Goal: Task Accomplishment & Management: Use online tool/utility

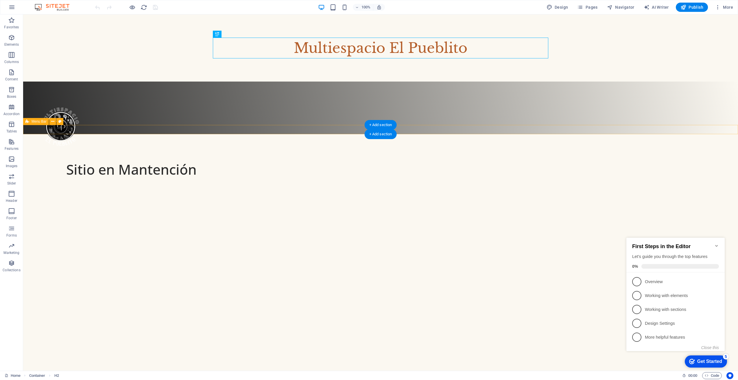
click at [76, 134] on html "Skip to main content Multiespacio El Pueblito Sitio en Mantención" at bounding box center [380, 74] width 715 height 120
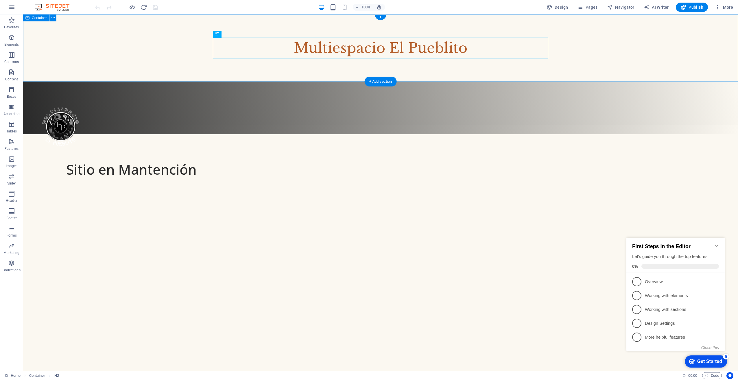
click at [74, 37] on div "Multiespacio El Pueblito" at bounding box center [380, 47] width 715 height 67
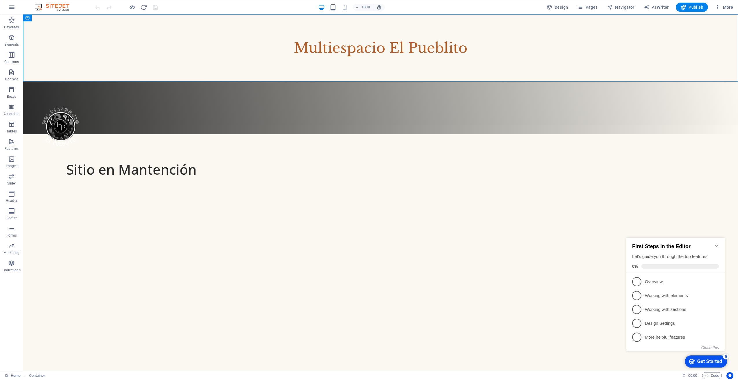
click at [363, 134] on html "Skip to main content Multiespacio El Pueblito Sitio en Mantención" at bounding box center [380, 74] width 715 height 120
click at [233, 159] on div "Sitio en Mantención" at bounding box center [131, 173] width 202 height 29
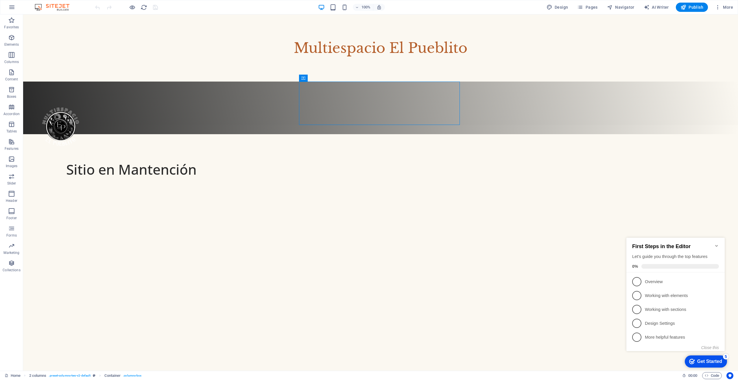
click at [329, 134] on html "Skip to main content Multiespacio El Pueblito Sitio en Mantención" at bounding box center [380, 74] width 715 height 120
click at [331, 78] on icon at bounding box center [330, 78] width 3 height 6
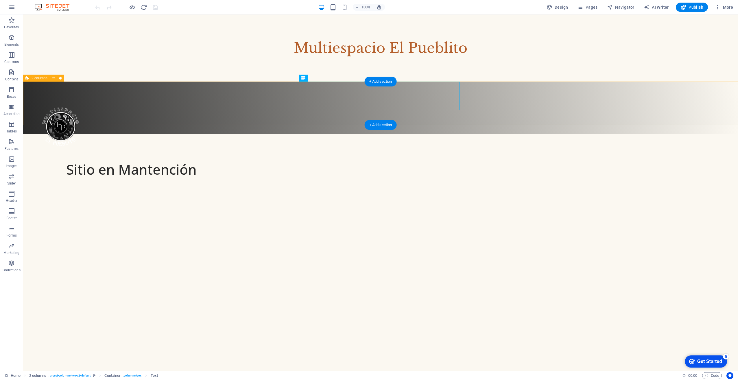
click at [509, 115] on div "Sitio en Mantención" at bounding box center [380, 103] width 715 height 43
click at [55, 77] on icon at bounding box center [53, 78] width 3 height 6
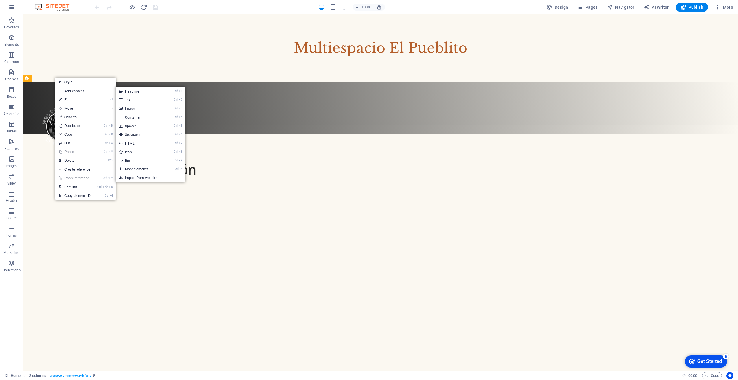
click at [210, 134] on html "Skip to main content Multiespacio El Pueblito Sitio en Mantención" at bounding box center [380, 74] width 715 height 120
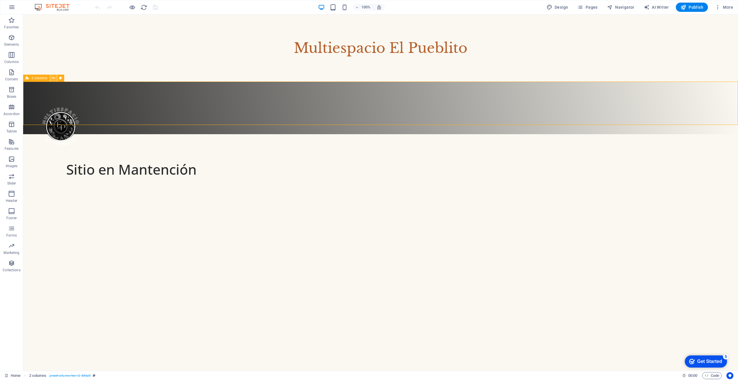
click at [52, 78] on icon at bounding box center [53, 78] width 3 height 6
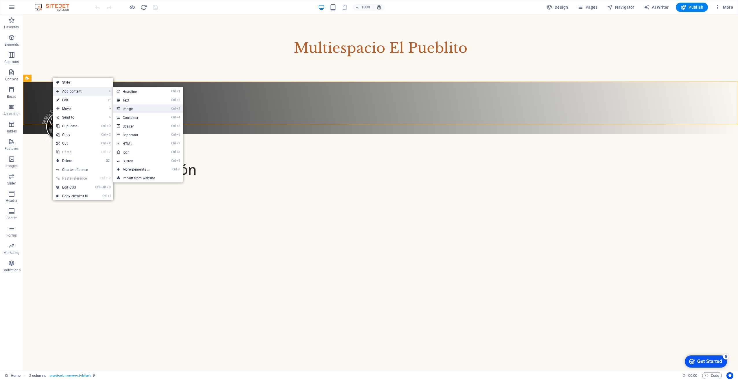
click at [145, 108] on link "Ctrl 3 Image" at bounding box center [137, 108] width 48 height 9
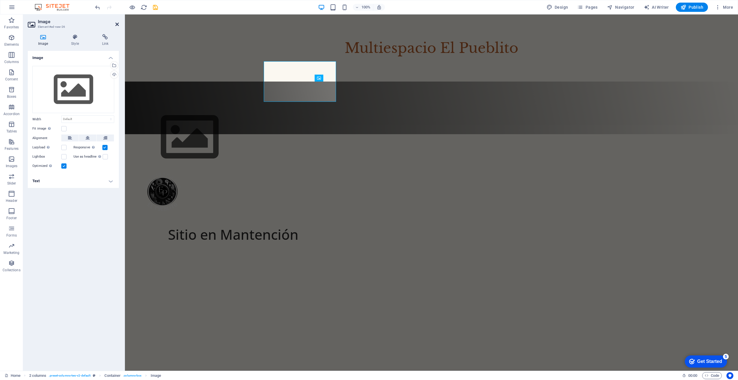
click at [117, 24] on icon at bounding box center [116, 24] width 3 height 5
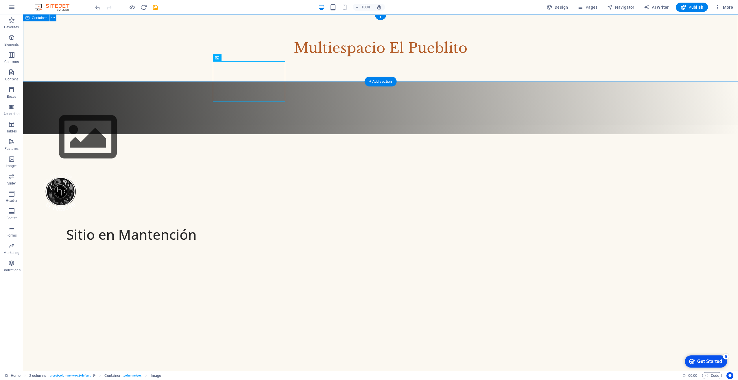
click at [255, 69] on div "Multiespacio El Pueblito" at bounding box center [380, 47] width 715 height 67
click at [102, 105] on figure at bounding box center [66, 137] width 72 height 65
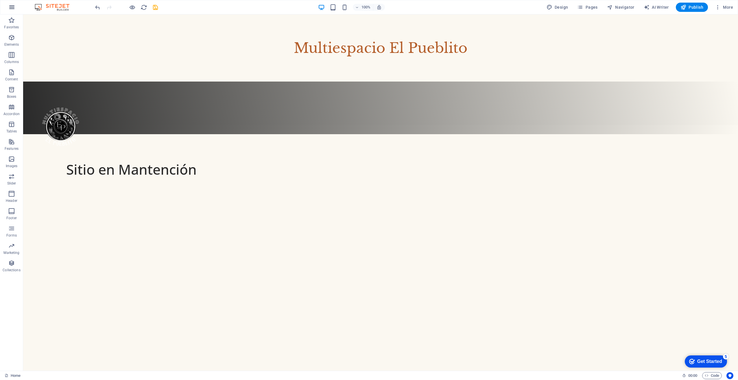
click at [14, 8] on icon "button" at bounding box center [11, 7] width 7 height 7
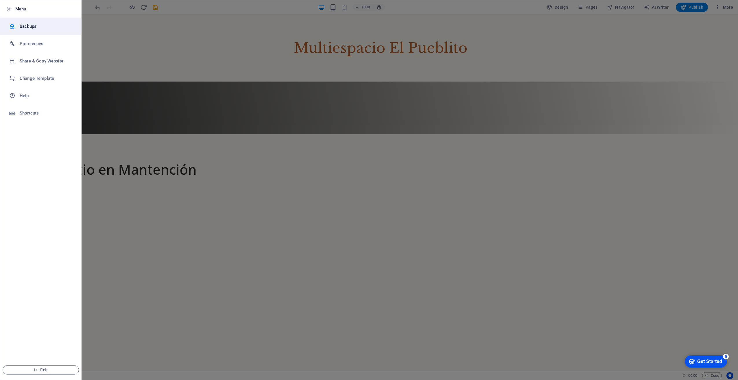
click at [30, 27] on h6 "Backups" at bounding box center [47, 26] width 54 height 7
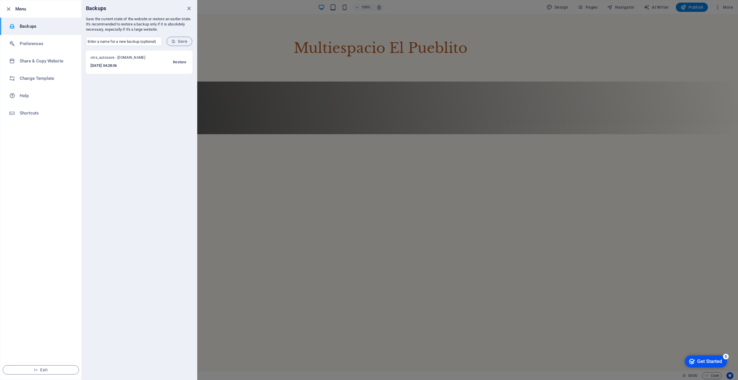
click at [180, 61] on span "Restore" at bounding box center [179, 62] width 13 height 7
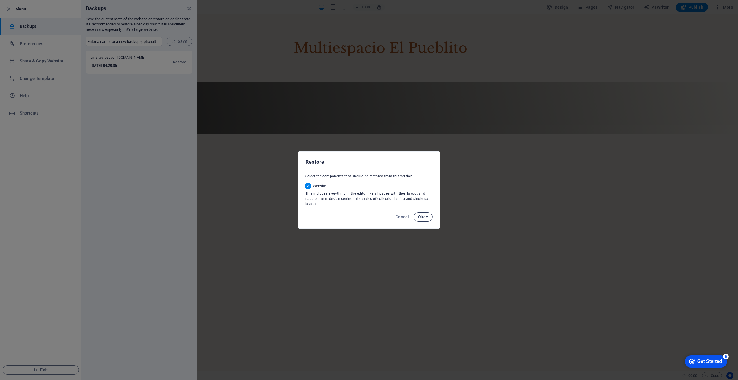
click at [425, 217] on span "Okay" at bounding box center [423, 217] width 10 height 5
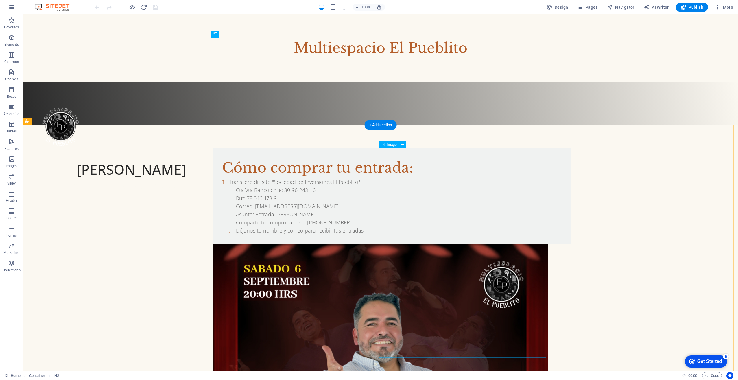
select select "%"
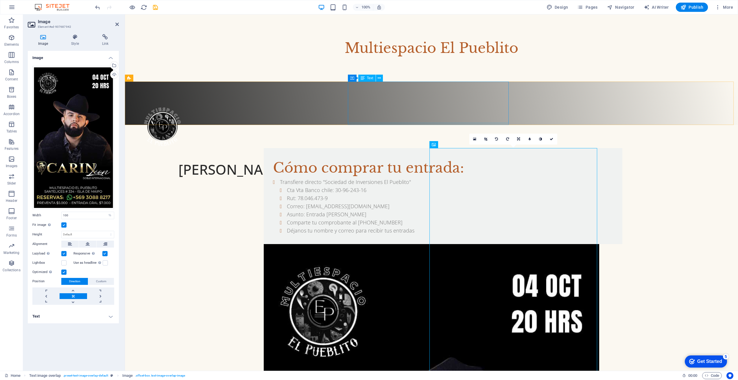
click at [334, 159] on div "Rodrigo Villegas Sábado 06 de Sept. 20:00hrs ." at bounding box center [233, 180] width 202 height 42
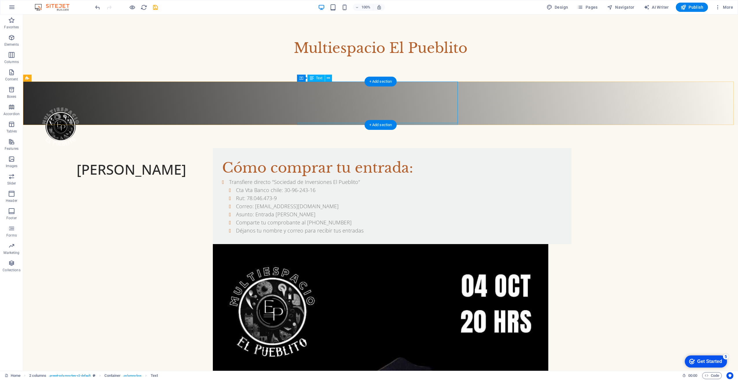
click at [233, 159] on div "Rodrigo Villegas Sábado 06 de Sept. 20:00hrs ." at bounding box center [131, 180] width 202 height 42
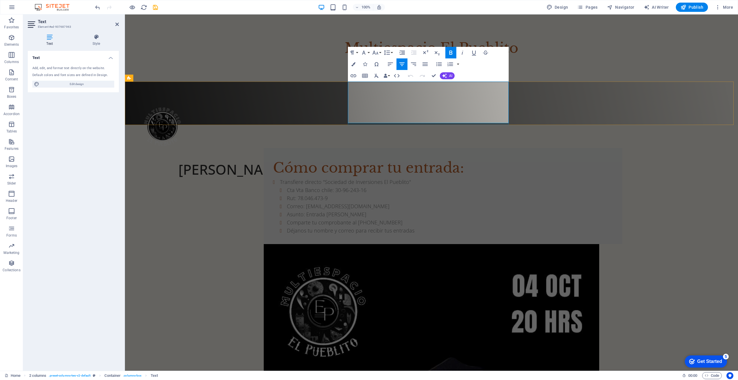
click at [288, 160] on strong "Rodrigo Villegas" at bounding box center [233, 169] width 110 height 19
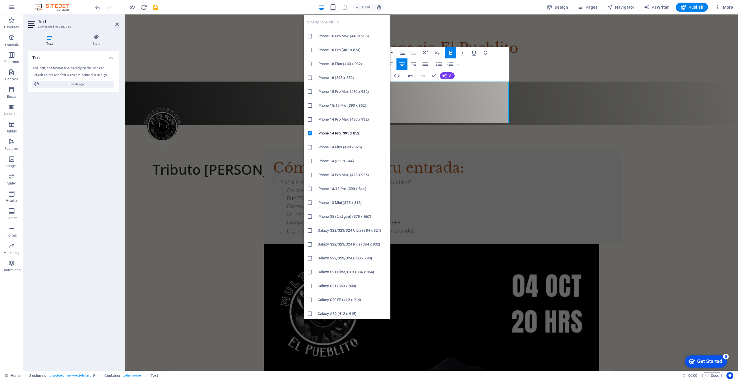
click at [345, 8] on icon "button" at bounding box center [344, 7] width 7 height 7
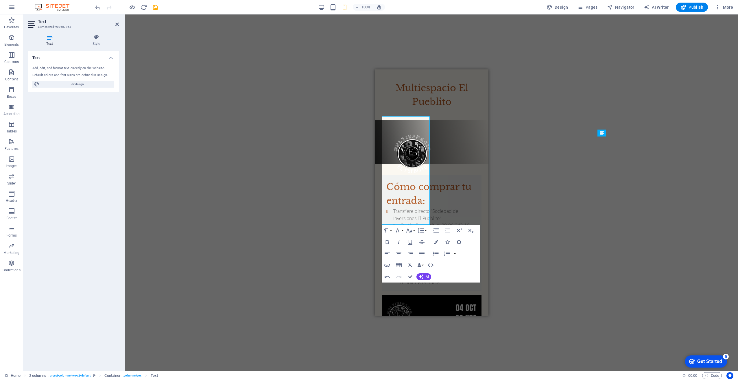
click at [555, 197] on div "H2 Container 2 columns Container Container Image Text image overlap Container C…" at bounding box center [431, 192] width 613 height 356
click at [415, 187] on strong "Tributo Carín León" at bounding box center [431, 217] width 97 height 60
click at [545, 181] on div "H2 Container 2 columns Container Container Image Text image overlap Container C…" at bounding box center [431, 192] width 613 height 356
click at [423, 187] on strong "Tributo Carín León" at bounding box center [431, 217] width 97 height 60
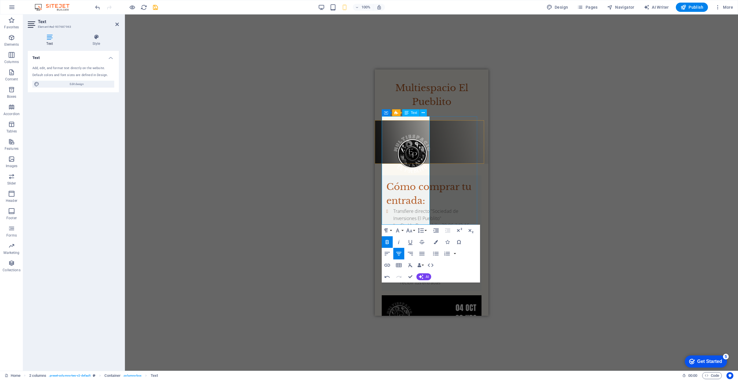
click at [420, 187] on strong "Tributo Carín León" at bounding box center [431, 217] width 97 height 60
click at [425, 186] on p "Tributo Carín León" at bounding box center [431, 217] width 100 height 62
click at [557, 167] on div "H2 Container 2 columns Container Container Image Text image overlap Container C…" at bounding box center [431, 192] width 613 height 356
click at [474, 186] on div "Tributo Carín León Sábado 06 de Sept. 20:00hrs ." at bounding box center [431, 233] width 100 height 95
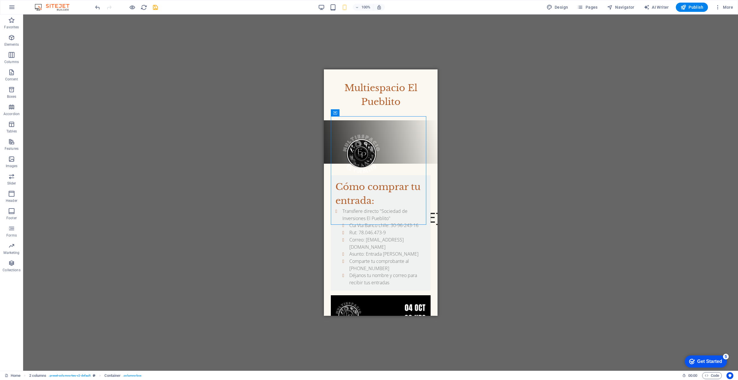
click at [470, 100] on div "Container H2 Container 2 columns Container Container Image Text image overlap C…" at bounding box center [380, 192] width 715 height 356
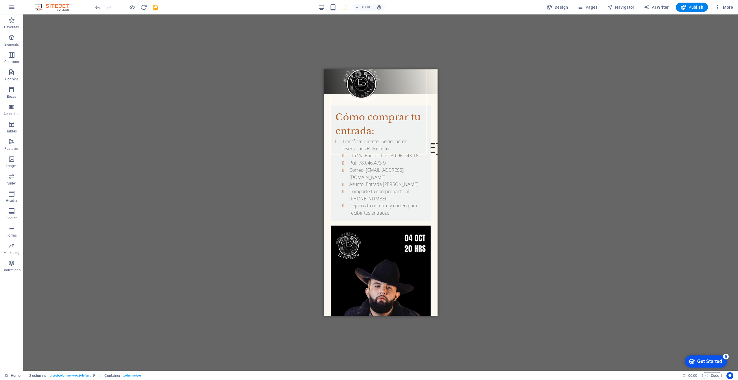
scroll to position [70, 0]
click at [387, 182] on div "Transfiere directo "Sociedad de Inversiones El Pueblito" Cta Vta Banco chile: 3…" at bounding box center [380, 176] width 91 height 78
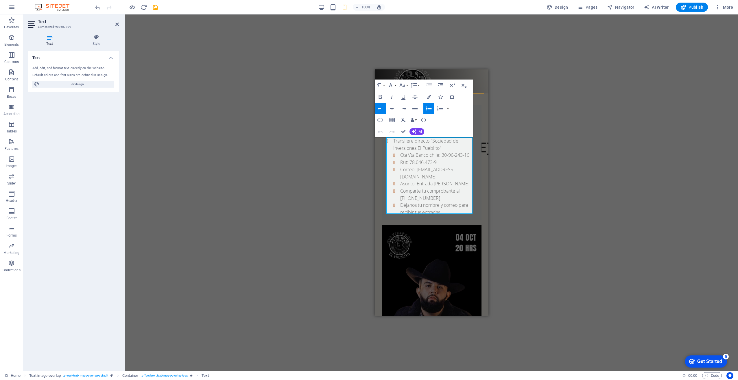
drag, startPoint x: 434, startPoint y: 183, endPoint x: 466, endPoint y: 183, distance: 31.8
click at [466, 183] on li "Asunto: Entrada Rodrigo Villegas" at bounding box center [438, 183] width 77 height 7
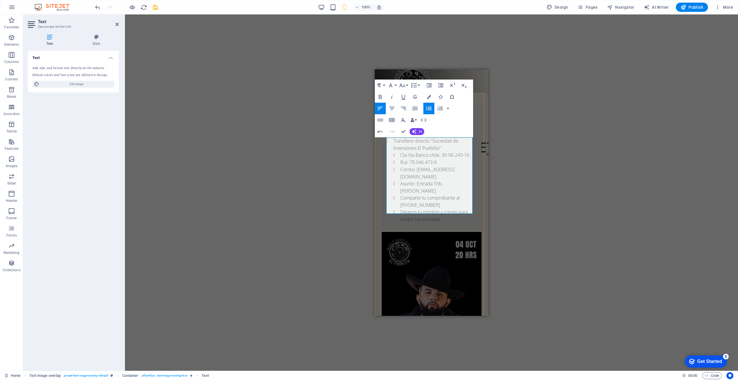
click at [480, 169] on div "Cómo comprar tu entrada: Transfiere directo "Sociedad de Inversiones El Pueblit…" at bounding box center [432, 257] width 114 height 328
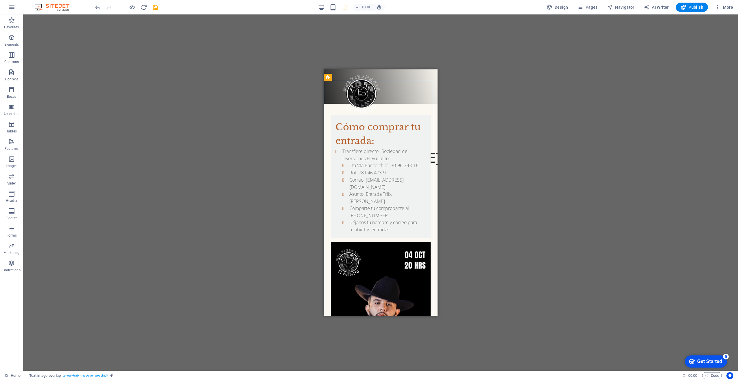
scroll to position [0, 0]
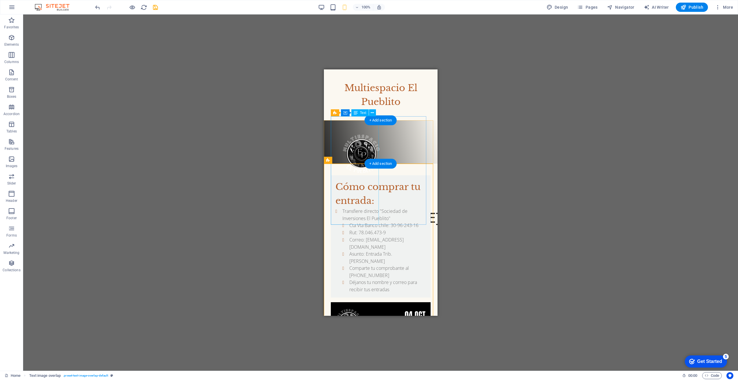
click at [358, 186] on div "Tributo Carín León Sábado 06 de Sept. 20:00hrs ." at bounding box center [381, 223] width 100 height 75
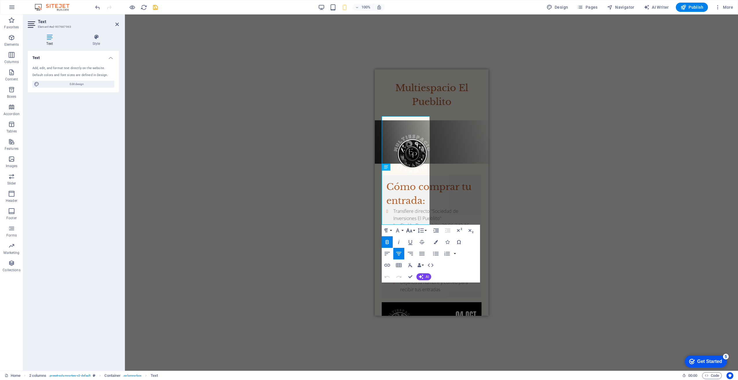
click at [412, 233] on icon "button" at bounding box center [409, 230] width 6 height 4
click at [416, 264] on link "30" at bounding box center [415, 264] width 21 height 9
click at [516, 215] on div "H2 Container 2 columns Container Container Image Text image overlap Container H…" at bounding box center [431, 192] width 613 height 356
click at [412, 229] on icon "button" at bounding box center [409, 230] width 7 height 7
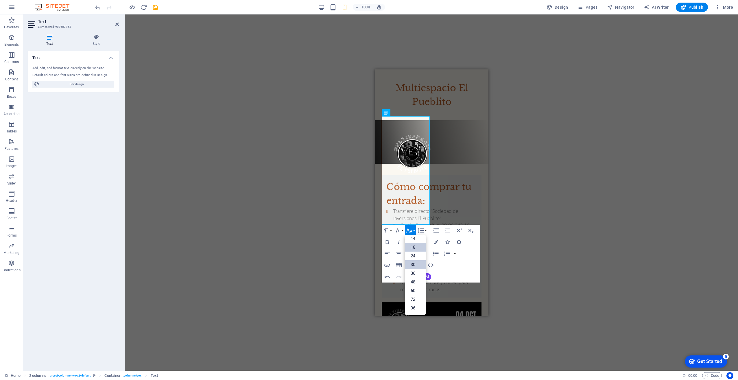
click at [418, 246] on link "18" at bounding box center [415, 247] width 21 height 9
click at [550, 209] on div "H2 Container 2 columns Container Container Image Text image overlap Container H…" at bounding box center [431, 192] width 613 height 356
click at [471, 180] on div "Cómo comprar tu entrada:" at bounding box center [431, 194] width 91 height 28
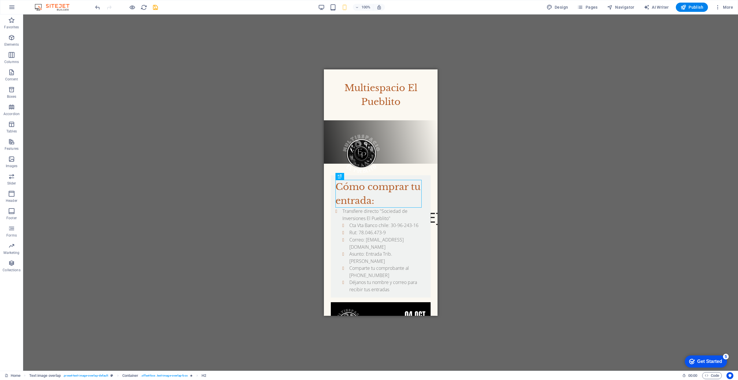
click at [474, 145] on div "H2 Container 2 columns Container Container Image Text image overlap Container C…" at bounding box center [380, 192] width 715 height 356
click at [368, 186] on div "Tributo Carín León Sábado 06 de Sept. 20:00hrs ." at bounding box center [381, 223] width 100 height 75
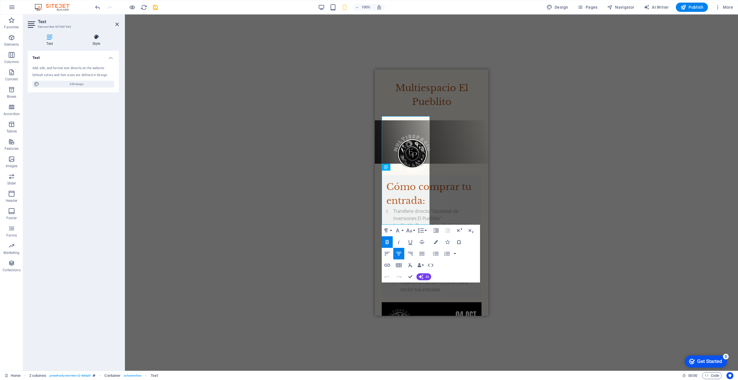
click at [93, 45] on h4 "Style" at bounding box center [96, 40] width 45 height 12
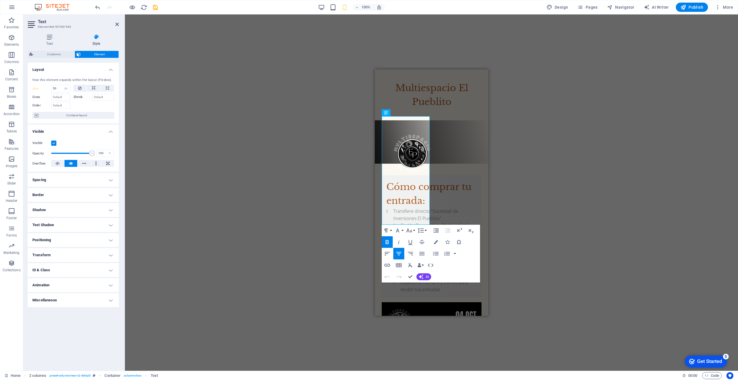
click at [519, 137] on div "H2 Container 2 columns Container Container Image Text image overlap Container H…" at bounding box center [431, 192] width 613 height 356
click at [411, 229] on icon "button" at bounding box center [409, 230] width 7 height 7
click at [401, 187] on strong "Tributo Carín León" at bounding box center [431, 217] width 97 height 60
drag, startPoint x: 384, startPoint y: 124, endPoint x: 442, endPoint y: 169, distance: 73.1
click at [442, 169] on div "Multiespacio El Pueblito Tributo Carín León Sábado 06 de Sept. 20:00hrs . Cómo …" at bounding box center [432, 291] width 114 height 445
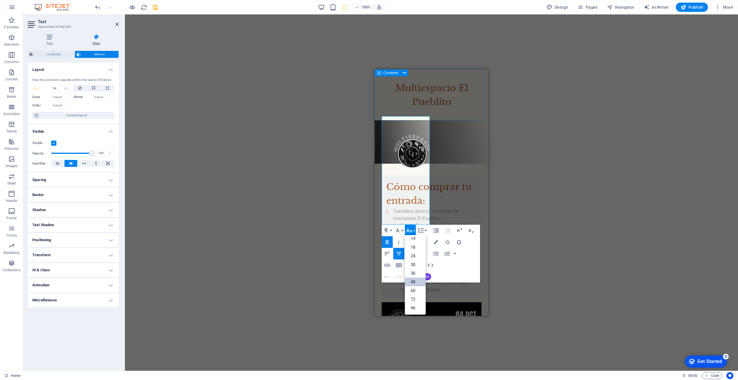
click at [423, 116] on div "Multiespacio El Pueblito" at bounding box center [432, 94] width 114 height 51
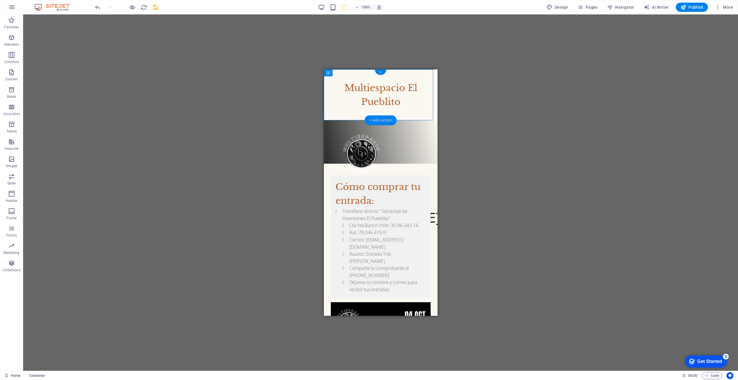
click at [373, 124] on div "+ Add section" at bounding box center [381, 120] width 32 height 10
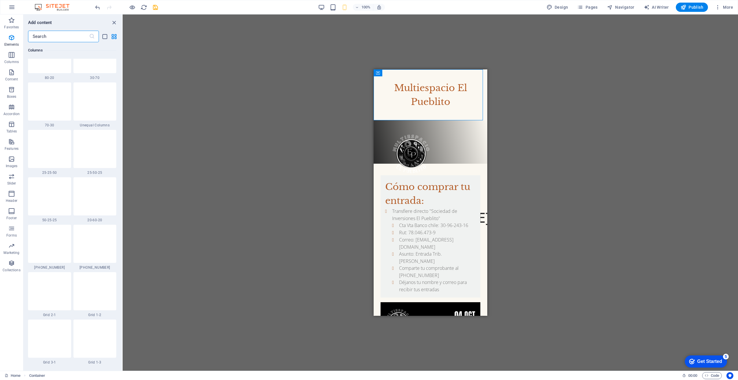
scroll to position [1012, 0]
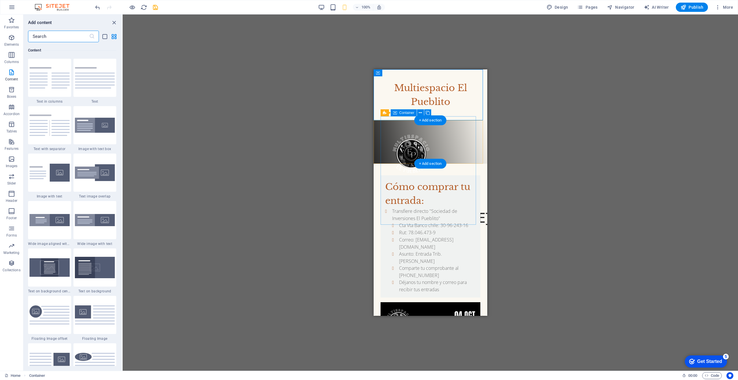
click at [438, 186] on div "Tributo Carín León Sábado 06 de Sept. 20:00hrs ." at bounding box center [430, 223] width 100 height 75
click at [384, 186] on div "Tributo Carín León Sábado 06 de Sept. 20:00hrs ." at bounding box center [430, 223] width 100 height 75
click at [407, 186] on div "Tributo Carín León Sábado 06 de Sept. 20:00hrs ." at bounding box center [430, 223] width 100 height 75
select select "px"
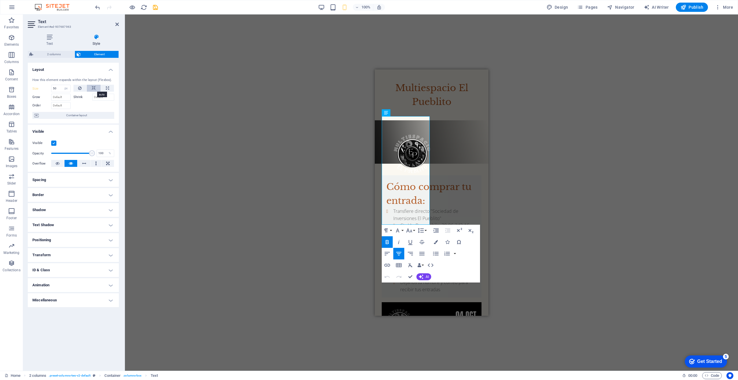
click at [94, 88] on icon at bounding box center [94, 88] width 4 height 7
select select "DISABLED_OPTION_VALUE"
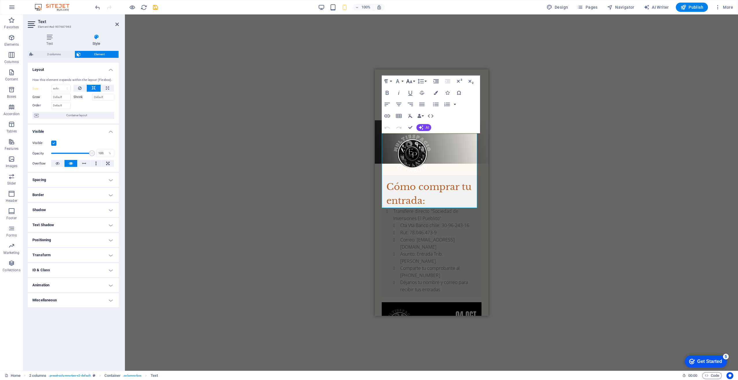
click at [415, 81] on button "Font Size" at bounding box center [410, 81] width 11 height 12
click at [414, 114] on link "30" at bounding box center [415, 115] width 21 height 9
drag, startPoint x: 389, startPoint y: 144, endPoint x: 497, endPoint y: 167, distance: 110.6
click at [488, 167] on html "Skip to main content Multiespacio El Pueblito ​ Tributo Carín León Sábado 06 de…" at bounding box center [432, 291] width 114 height 445
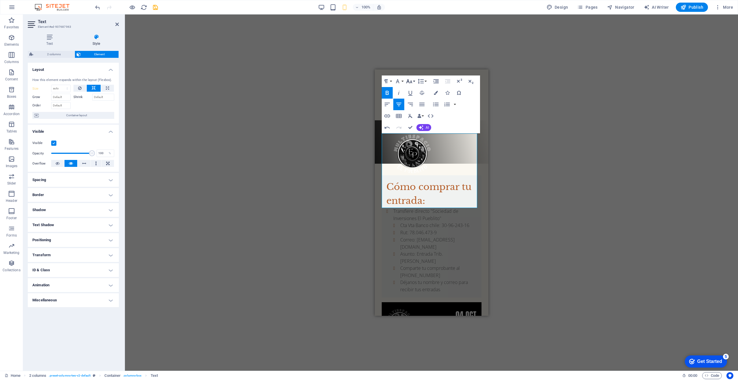
click at [411, 82] on icon "button" at bounding box center [409, 81] width 6 height 4
click at [413, 96] on link "18" at bounding box center [415, 98] width 21 height 9
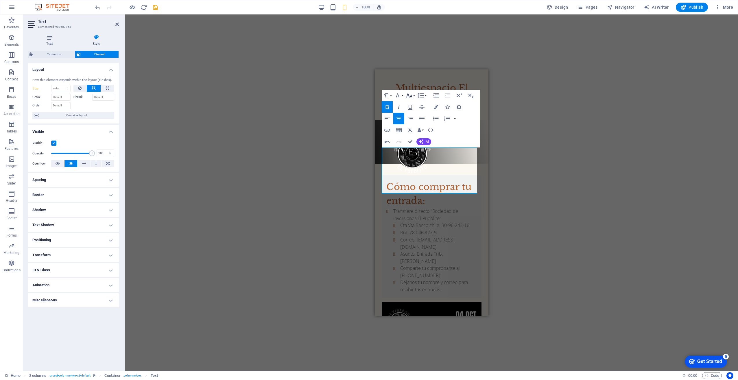
click at [413, 96] on button "Font Size" at bounding box center [410, 96] width 11 height 12
click at [412, 120] on link "24" at bounding box center [415, 121] width 21 height 9
click at [414, 95] on button "Font Size" at bounding box center [410, 96] width 11 height 12
click at [411, 129] on link "30" at bounding box center [415, 129] width 21 height 9
click at [521, 222] on div "Drag here to replace the existing content. Press “Ctrl” if you want to create a…" at bounding box center [431, 192] width 613 height 356
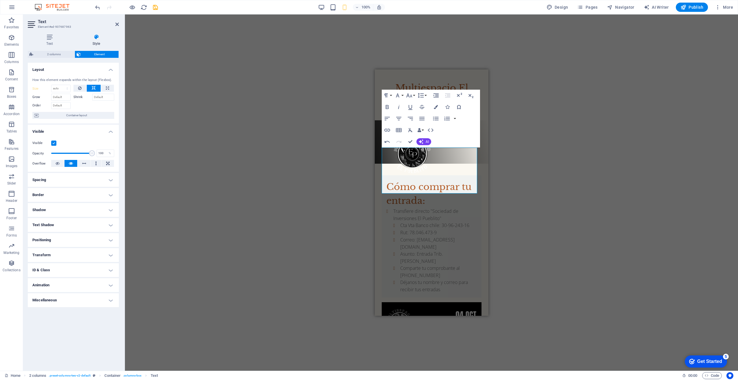
click at [326, 215] on div "Drag here to replace the existing content. Press “Ctrl” if you want to create a…" at bounding box center [431, 192] width 613 height 356
click at [439, 218] on div "Transfiere directo "Sociedad de Inversiones El Pueblito" Cta Vta Banco chile: 3…" at bounding box center [431, 250] width 91 height 85
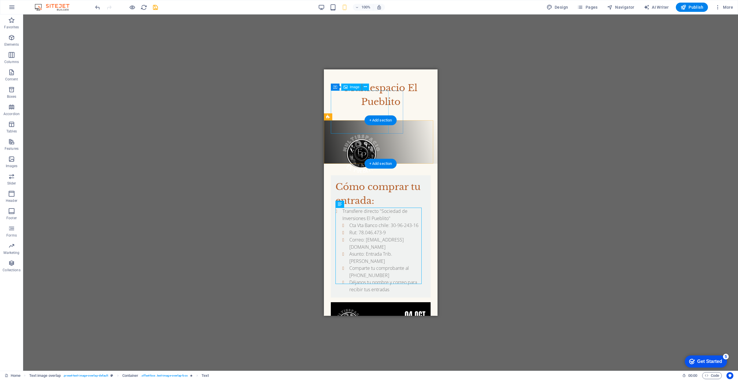
click at [364, 132] on figure at bounding box center [367, 155] width 72 height 47
click at [351, 140] on div "Tributo Carín León Sábado 06 de Sept. 20:00hrs ." at bounding box center [381, 141] width 114 height 43
click at [407, 186] on div "Tributo Carín León Sábado 06 de Sept. 20:00hrs ." at bounding box center [381, 215] width 100 height 59
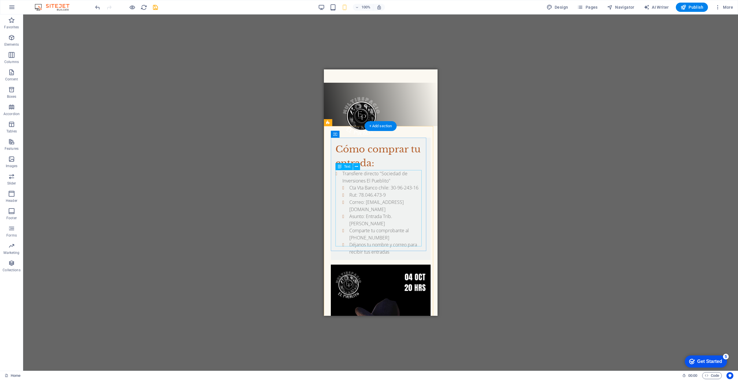
scroll to position [0, 0]
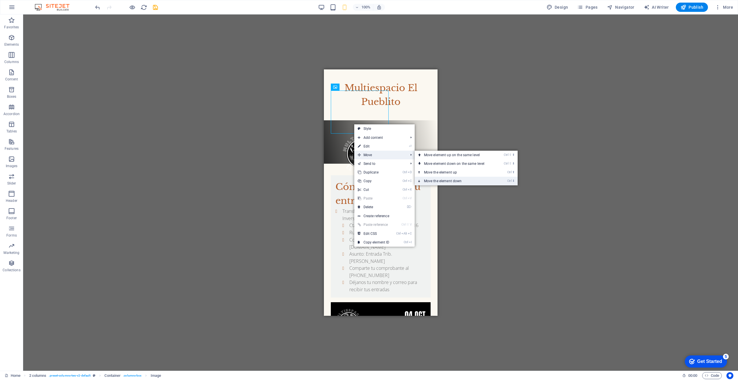
click at [458, 180] on link "Ctrl ⬇ Move the element down" at bounding box center [456, 181] width 82 height 9
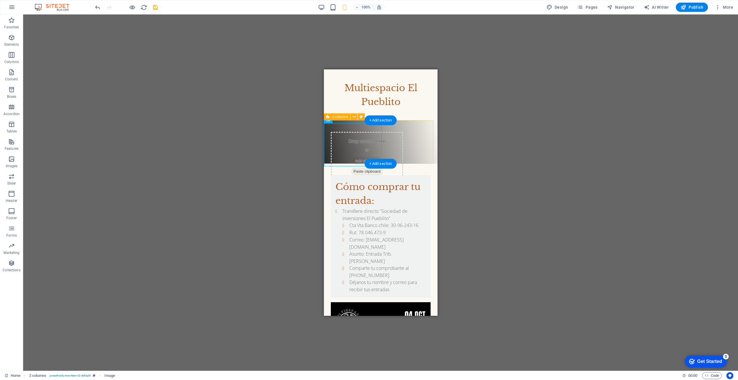
click at [407, 147] on div "Drop content here or Add elements Paste clipboard Tributo Carín León Sábado 06 …" at bounding box center [381, 141] width 114 height 43
click at [371, 121] on div "+ Add section" at bounding box center [381, 120] width 32 height 10
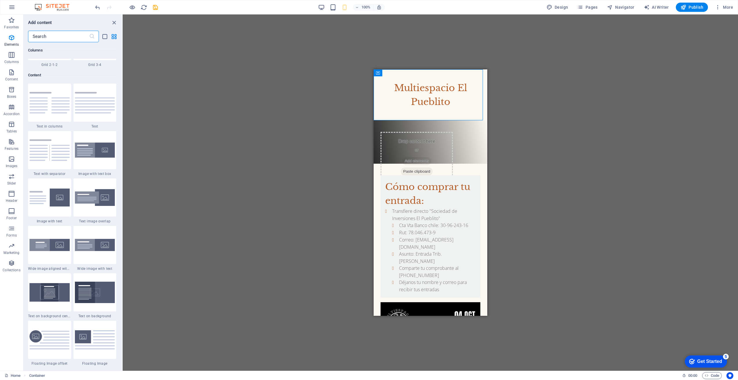
scroll to position [1012, 0]
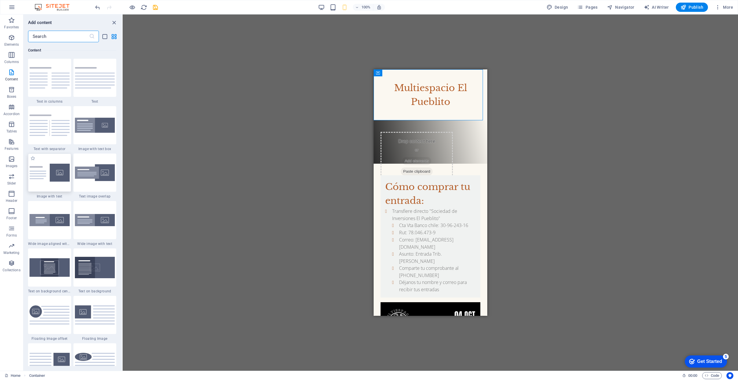
click at [47, 175] on img at bounding box center [49, 173] width 40 height 18
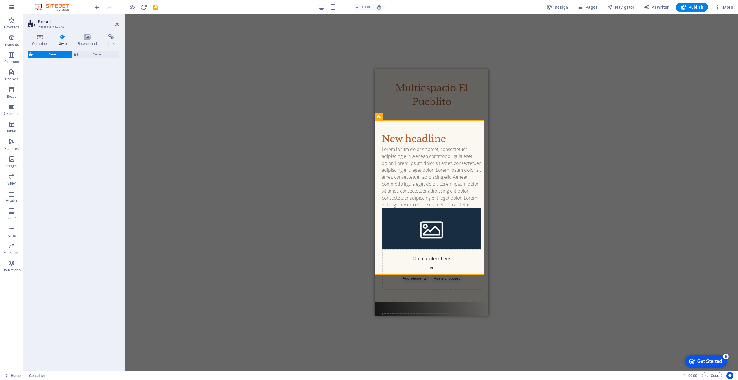
select select "rem"
select select "px"
select select "preset-text-with-image-v4-default"
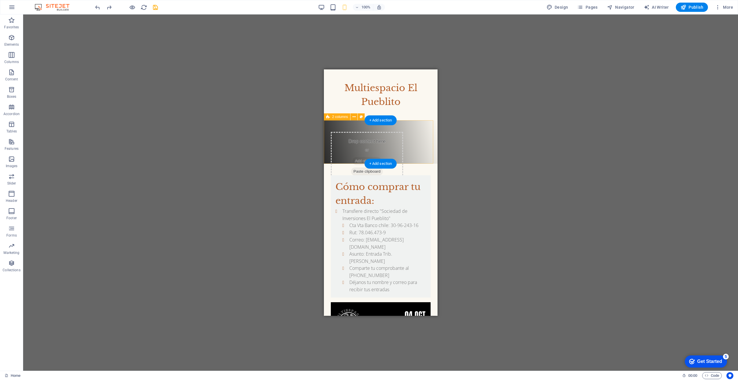
click at [409, 139] on div "Drop content here or Add elements Paste clipboard Tributo Carín León Sábado 06 …" at bounding box center [381, 141] width 114 height 43
click at [331, 190] on figure at bounding box center [381, 213] width 114 height 47
click at [357, 122] on icon at bounding box center [358, 120] width 3 height 6
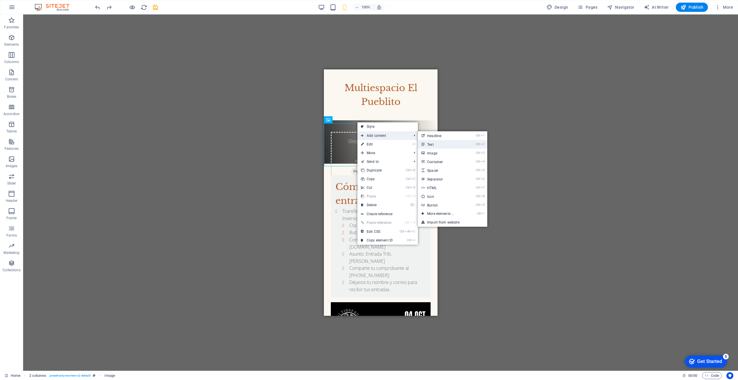
click at [446, 144] on link "Ctrl 2 Text" at bounding box center [442, 144] width 48 height 9
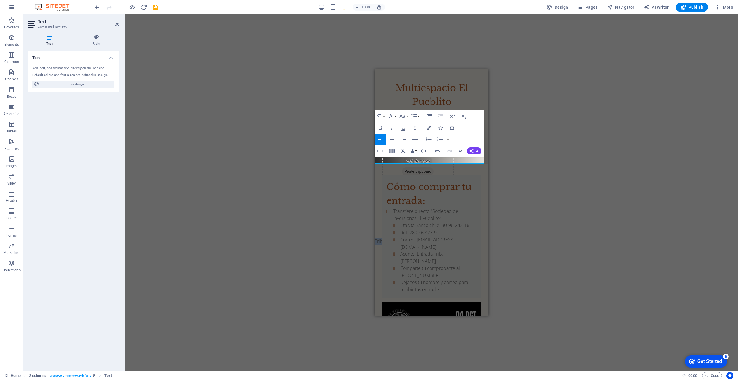
drag, startPoint x: 447, startPoint y: 160, endPoint x: 365, endPoint y: 160, distance: 82.7
click at [375, 160] on html "Skip to main content Multiespacio El Pueblito Drop content here or Add elements…" at bounding box center [432, 291] width 114 height 445
click at [523, 181] on div "H2 Container 2 columns Container Image Text image overlap Container H2 Image Te…" at bounding box center [431, 192] width 613 height 356
click at [478, 198] on div "Cómo comprar tu entrada: Transfiere directo "Sociedad de Inversiones El Pueblit…" at bounding box center [432, 328] width 114 height 328
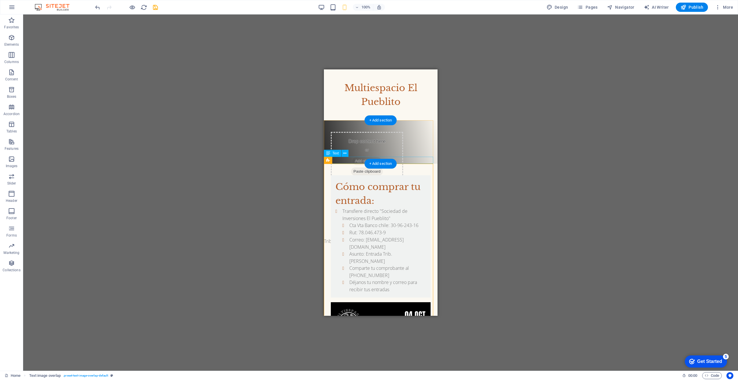
click at [359, 238] on div "Tributo Carin León" at bounding box center [381, 241] width 114 height 7
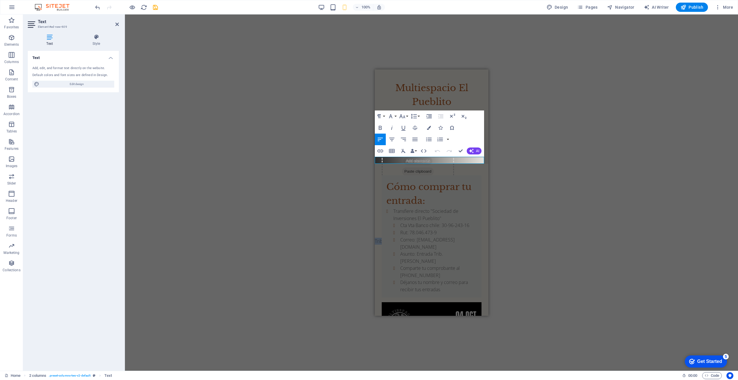
drag, startPoint x: 421, startPoint y: 161, endPoint x: 373, endPoint y: 157, distance: 47.9
click at [375, 157] on html "Skip to main content Multiespacio El Pueblito Drop content here or Add elements…" at bounding box center [432, 291] width 114 height 445
click at [392, 139] on icon "button" at bounding box center [391, 139] width 7 height 7
click at [405, 115] on icon "button" at bounding box center [402, 116] width 7 height 7
click at [406, 169] on link "14" at bounding box center [408, 171] width 21 height 9
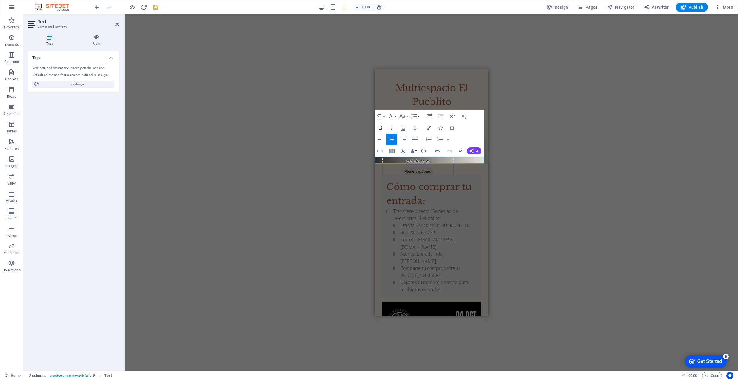
click at [381, 126] on icon "button" at bounding box center [380, 128] width 3 height 4
click at [405, 117] on icon "button" at bounding box center [402, 116] width 7 height 7
click at [407, 158] on link "36" at bounding box center [408, 159] width 21 height 9
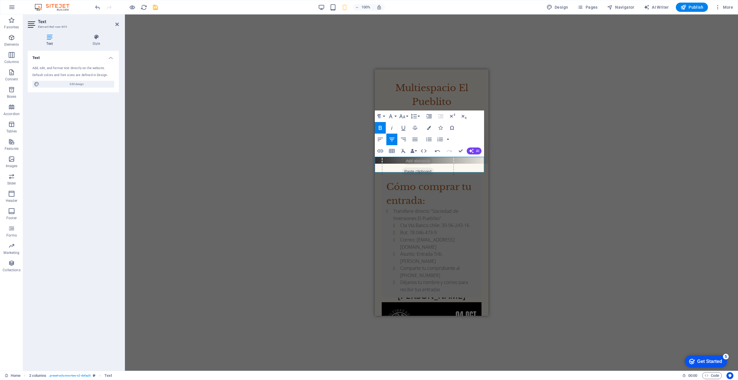
click at [528, 142] on div "H2 Container 2 columns Container 2 columns Image Text image overlap Container H…" at bounding box center [431, 192] width 613 height 356
click at [529, 142] on div "H2 Container 2 columns Container 2 columns Image Text image overlap Container H…" at bounding box center [431, 192] width 613 height 356
drag, startPoint x: 467, startPoint y: 88, endPoint x: 519, endPoint y: 87, distance: 52.4
click at [488, 87] on html "Skip to main content Multiespacio El Pueblito Drop content here or Add elements…" at bounding box center [432, 291] width 114 height 445
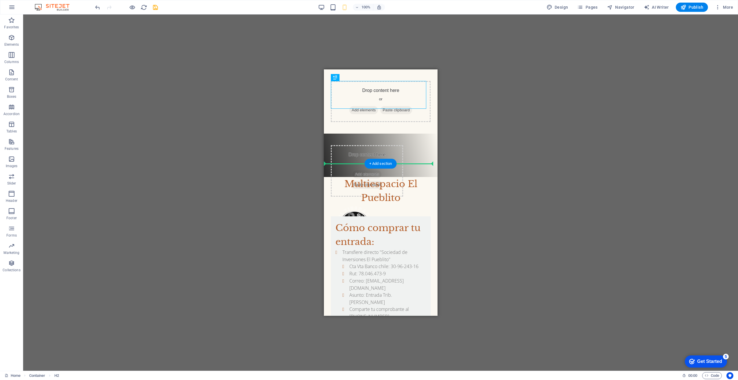
click at [350, 174] on div "Drop content here or Add elements Paste clipboard Drop content here or Add elem…" at bounding box center [381, 312] width 114 height 486
click at [547, 237] on div "H2 Container 2 columns Container 2 columns Image Text image overlap Container H…" at bounding box center [380, 192] width 715 height 356
click at [579, 175] on div "H2 Container 2 columns Container 2 columns Image Text image overlap Container H…" at bounding box center [380, 192] width 715 height 356
click at [512, 102] on div "H2 Container 2 columns Container 2 columns Image Text image overlap Container H…" at bounding box center [380, 192] width 715 height 356
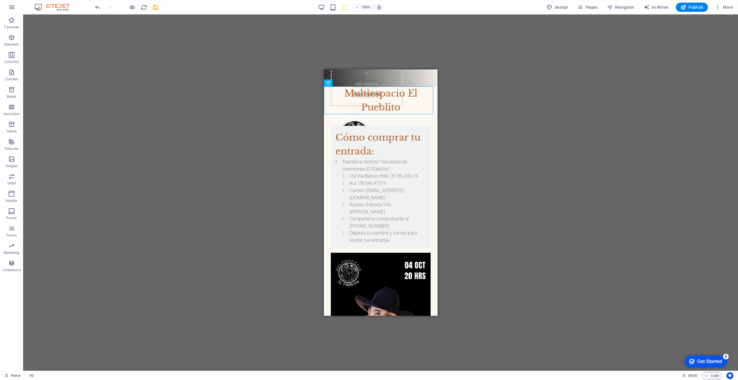
scroll to position [0, 0]
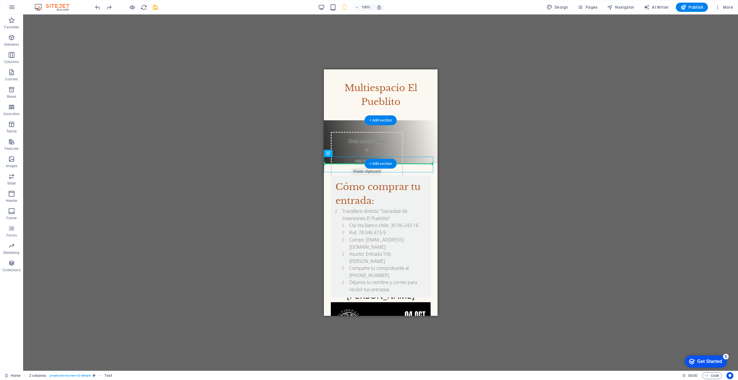
drag, startPoint x: 405, startPoint y: 158, endPoint x: 407, endPoint y: 152, distance: 6.5
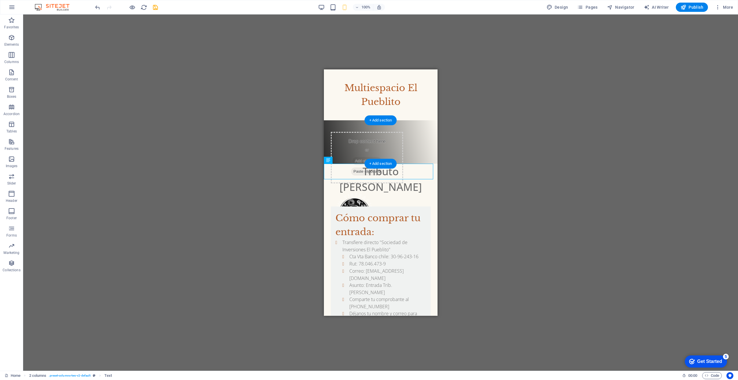
scroll to position [10, 0]
click at [488, 210] on div "H2 Container 2 columns Container Image Text image overlap Container H2 Image Te…" at bounding box center [380, 192] width 715 height 356
click at [480, 224] on div "H2 Container 2 columns Container Image Text image overlap Container H2 Image Te…" at bounding box center [380, 192] width 715 height 356
click at [261, 136] on div "Container H2 Container 2 columns Container Image Text image overlap Container H…" at bounding box center [380, 192] width 715 height 356
click at [355, 190] on figure at bounding box center [381, 213] width 114 height 47
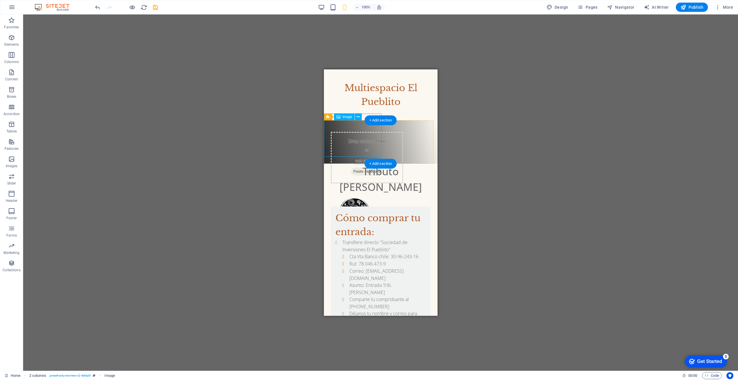
click at [348, 190] on figure at bounding box center [381, 213] width 114 height 47
select select "px"
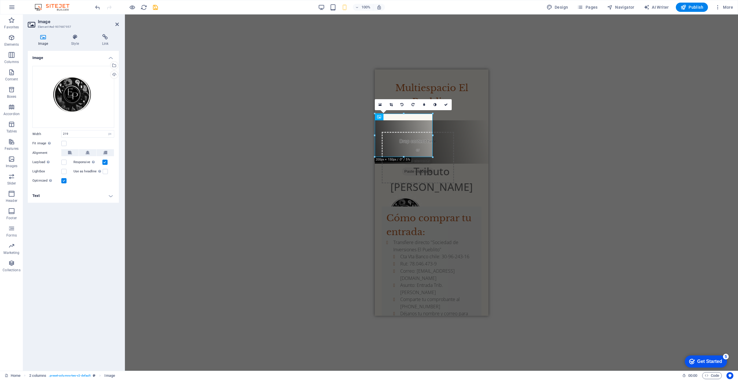
click at [554, 193] on div "Container H2 Container 2 columns Container 2 columns Image Text image overlap C…" at bounding box center [431, 192] width 613 height 356
click at [553, 186] on div "Container H2 Container 2 columns Container 2 columns Image Text image overlap C…" at bounding box center [431, 192] width 613 height 356
click at [554, 186] on div "Container H2 Container 2 columns Container 2 columns Image Text image overlap C…" at bounding box center [431, 192] width 613 height 356
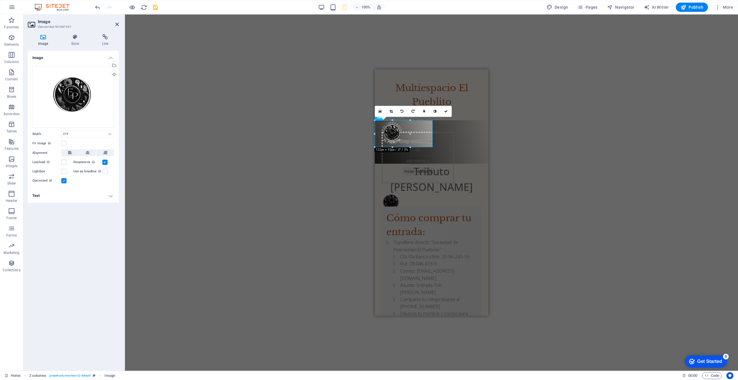
scroll to position [12, 0]
drag, startPoint x: 431, startPoint y: 157, endPoint x: 405, endPoint y: 120, distance: 45.0
type input "115"
click at [540, 164] on div "H2 Container 2 columns Container Image Text image overlap Container H2 Image Te…" at bounding box center [431, 192] width 613 height 356
click at [541, 175] on div "H2 Container 2 columns Container Image Text image overlap Container H2 Image Te…" at bounding box center [431, 192] width 613 height 356
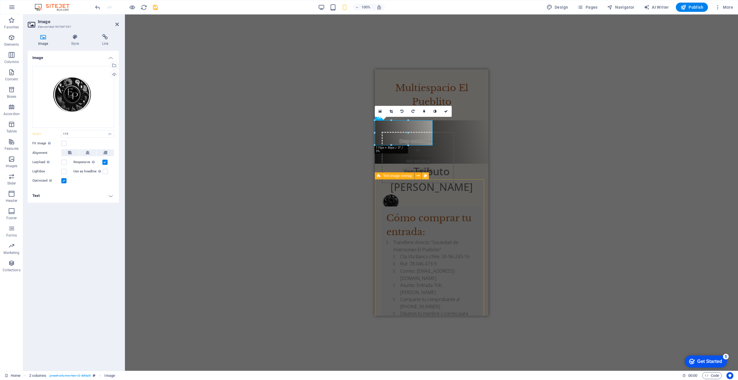
click at [425, 176] on icon at bounding box center [425, 176] width 3 height 6
select select "rem"
select select "px"
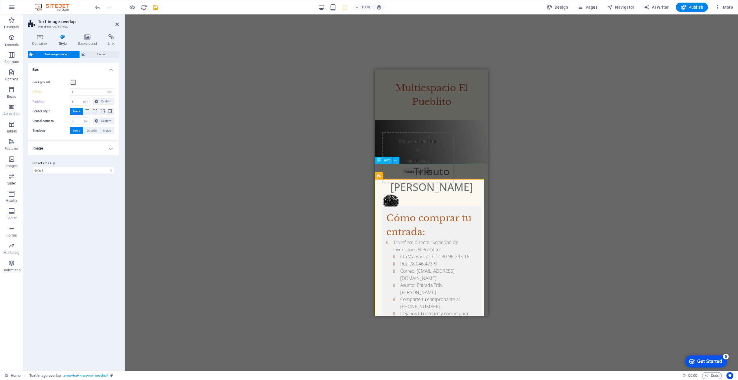
click at [458, 173] on div "Tributo Carin León" at bounding box center [432, 179] width 114 height 31
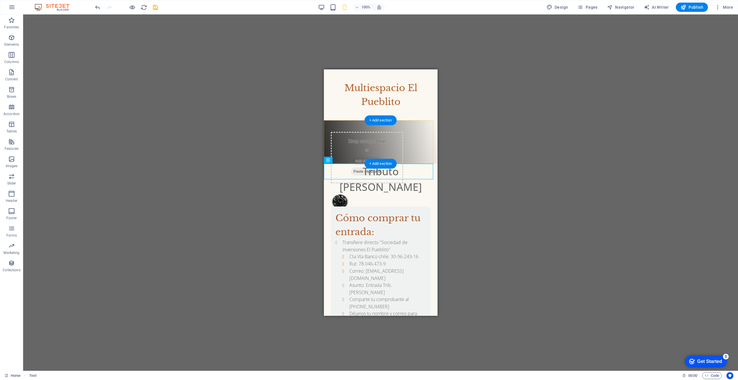
click at [391, 222] on div "Tributo Carín León Sábado 06 de Sept. 20:00hrs ." at bounding box center [381, 251] width 100 height 59
click at [369, 222] on div "Tributo Carín León Sábado 06 de Sept. 20:00hrs ." at bounding box center [381, 251] width 100 height 59
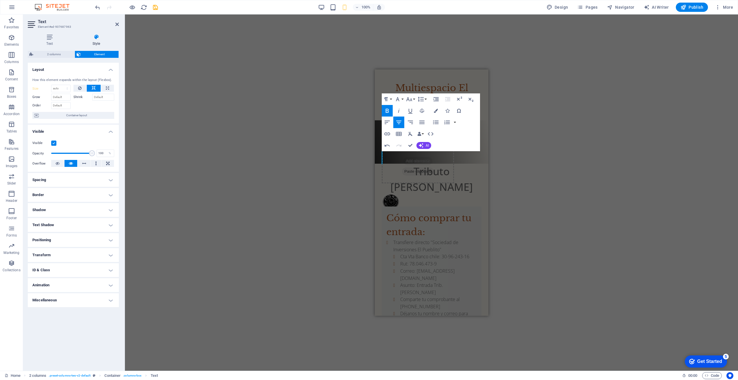
scroll to position [29, 0]
click at [320, 212] on div "H2 Container 2 columns Container Image Text image overlap Container H2 Image Te…" at bounding box center [431, 192] width 613 height 356
click at [376, 173] on div "Text image overlap" at bounding box center [395, 175] width 40 height 7
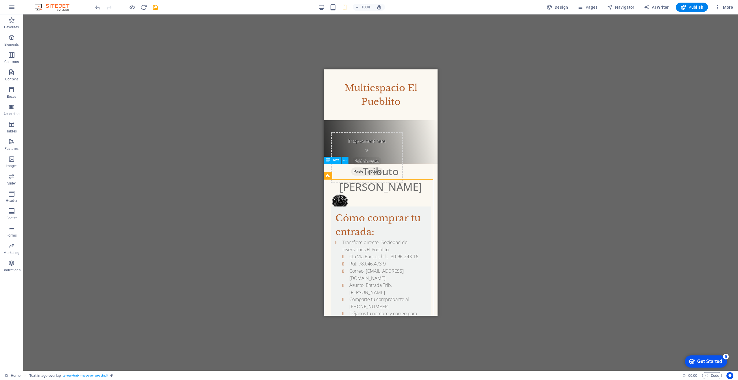
scroll to position [16, 0]
click at [336, 190] on figure at bounding box center [381, 202] width 114 height 25
click at [351, 190] on figure at bounding box center [381, 202] width 114 height 25
click at [342, 190] on figure at bounding box center [381, 202] width 114 height 25
click at [386, 159] on div "+ Add section" at bounding box center [381, 164] width 32 height 10
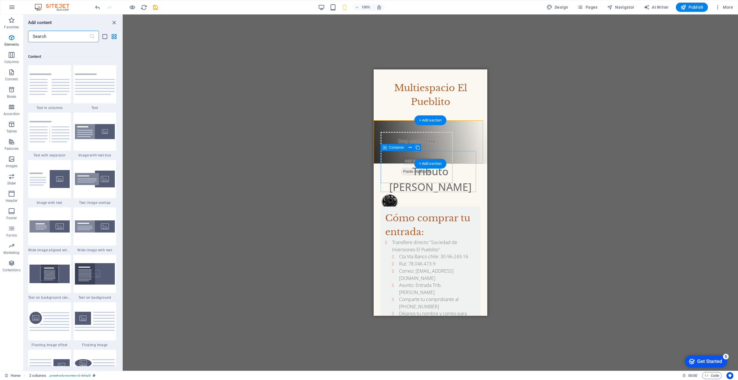
scroll to position [1012, 0]
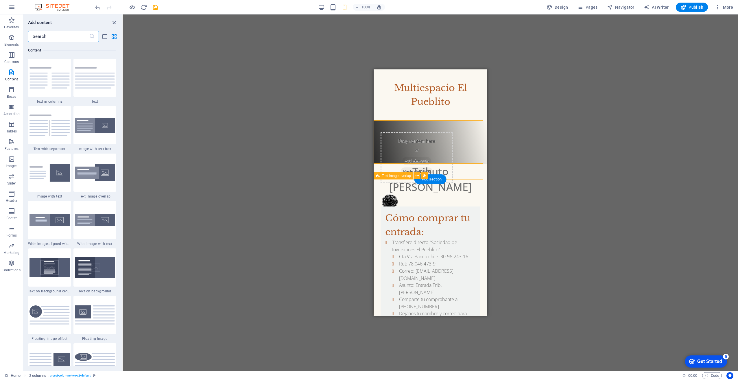
click at [378, 223] on div "Cómo comprar tu entrada: Transfiere directo "Sociedad de Inversiones El Pueblit…" at bounding box center [430, 359] width 114 height 328
click at [394, 190] on figure at bounding box center [430, 202] width 114 height 25
click at [386, 190] on figure at bounding box center [430, 202] width 114 height 25
select select "px"
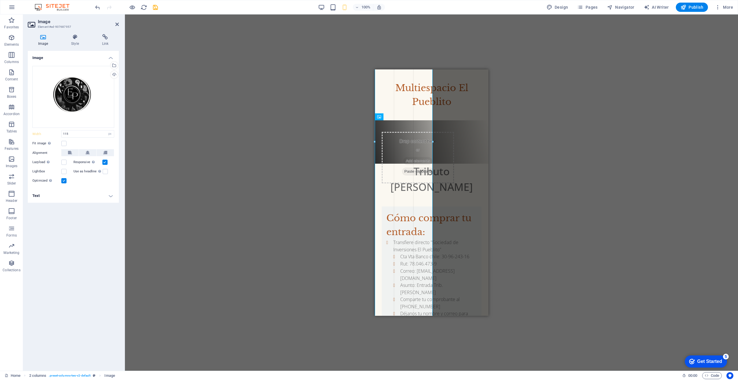
drag, startPoint x: 409, startPoint y: 145, endPoint x: 476, endPoint y: 129, distance: 68.7
type input "200"
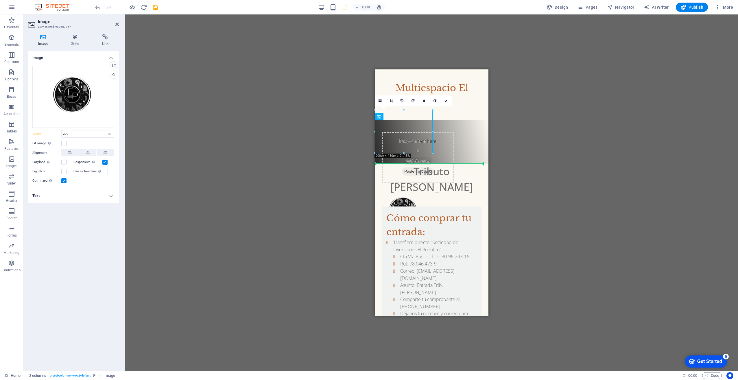
drag, startPoint x: 429, startPoint y: 146, endPoint x: 430, endPoint y: 154, distance: 7.3
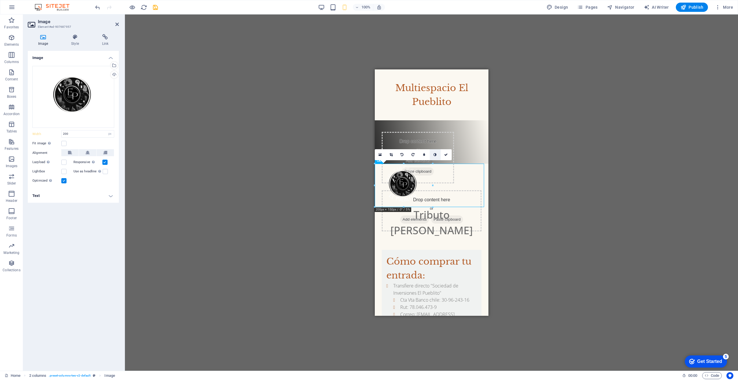
scroll to position [0, 0]
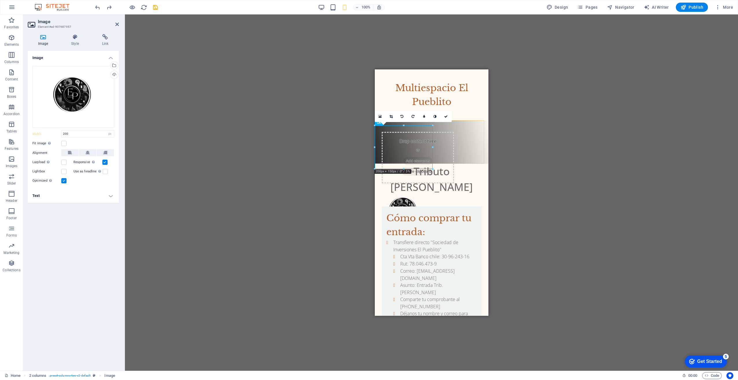
click at [540, 140] on div "H2 Container 2 columns Container Image Text image overlap Container H2 Image Te…" at bounding box center [431, 192] width 613 height 356
click at [479, 75] on div "Multiespacio El Pueblito" at bounding box center [432, 94] width 114 height 51
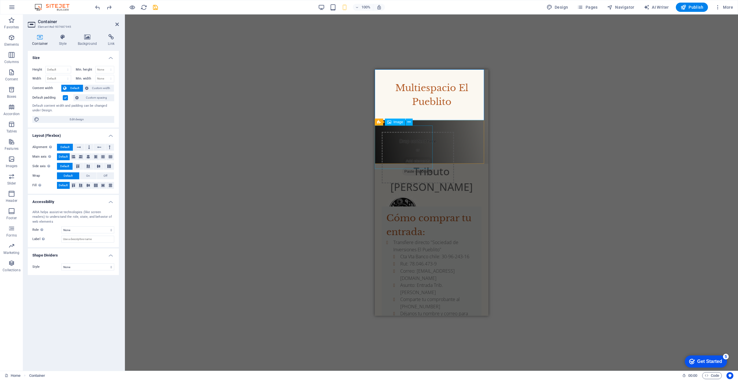
click at [411, 190] on figure at bounding box center [432, 211] width 114 height 43
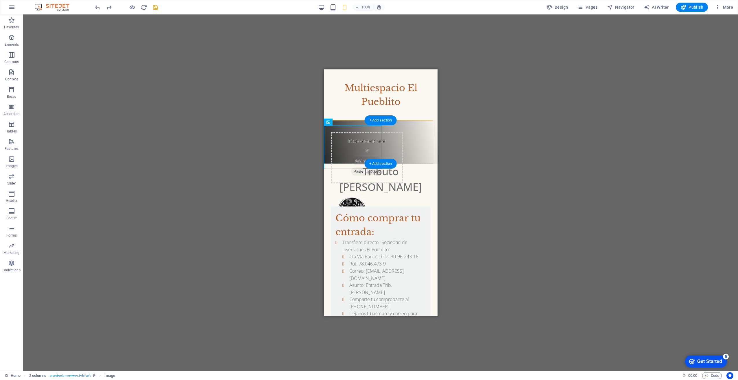
click at [497, 170] on div "Drag here to replace the existing content. Press “Ctrl” if you want to create a…" at bounding box center [380, 192] width 715 height 356
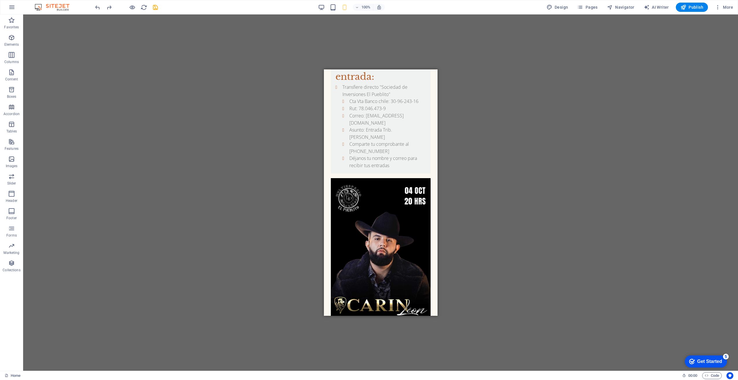
scroll to position [198, 0]
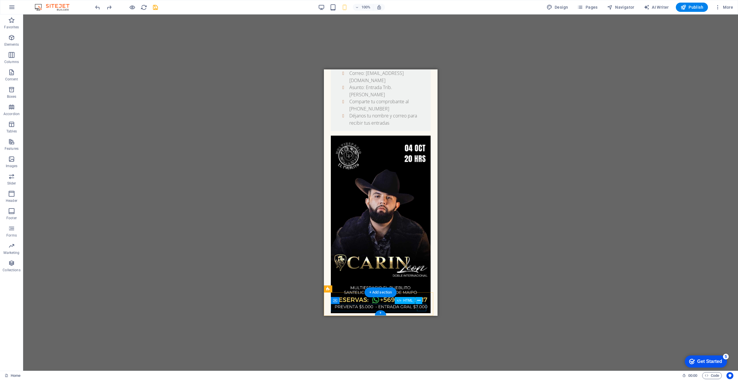
click at [424, 336] on div at bounding box center [381, 339] width 100 height 7
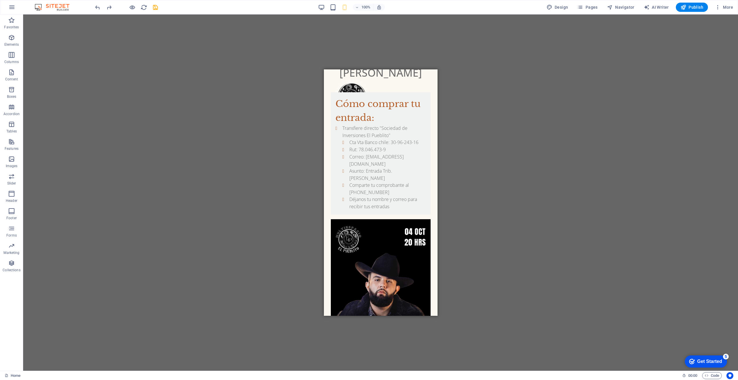
scroll to position [191, 0]
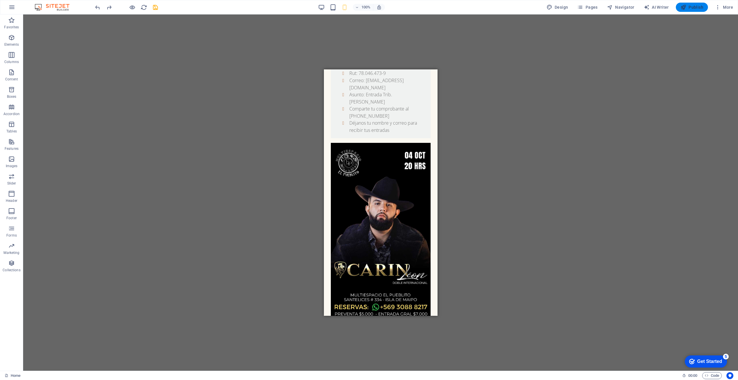
click at [691, 7] on span "Publish" at bounding box center [692, 7] width 23 height 6
